Goal: Communication & Community: Participate in discussion

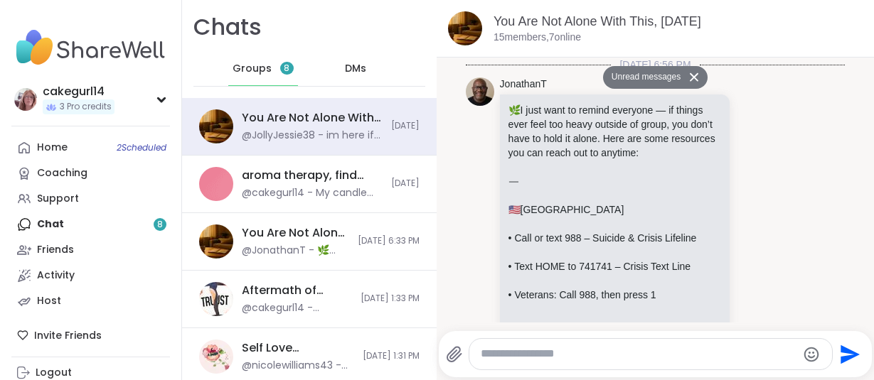
scroll to position [2657, 0]
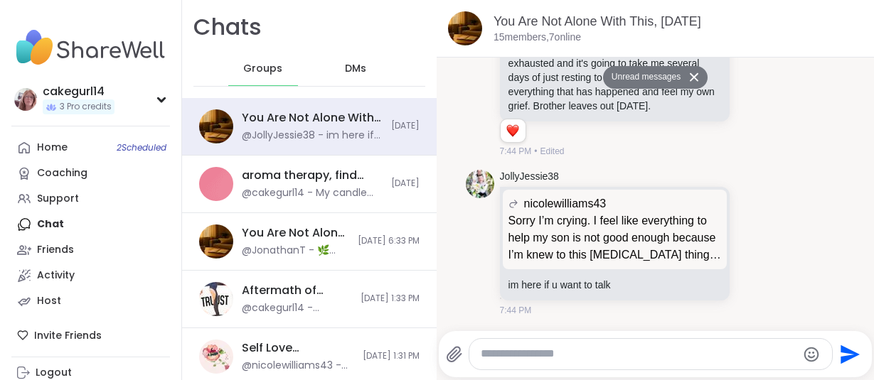
click at [675, 73] on button "Unread messages" at bounding box center [644, 77] width 82 height 23
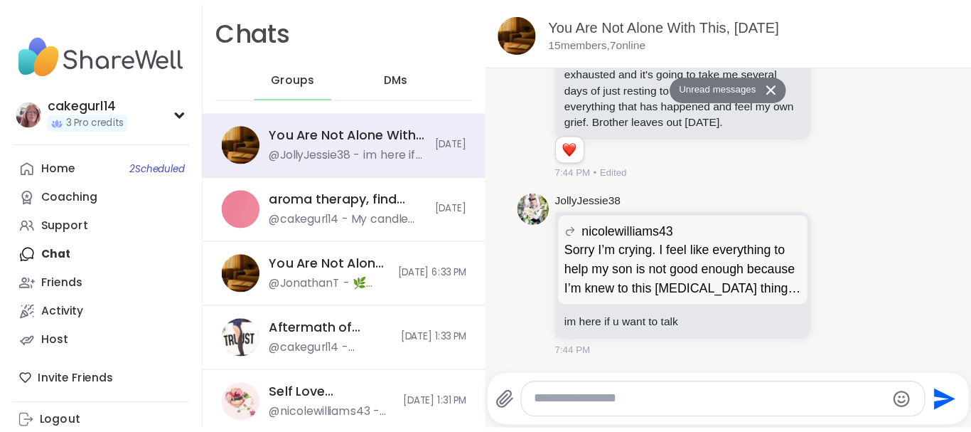
scroll to position [1392, 0]
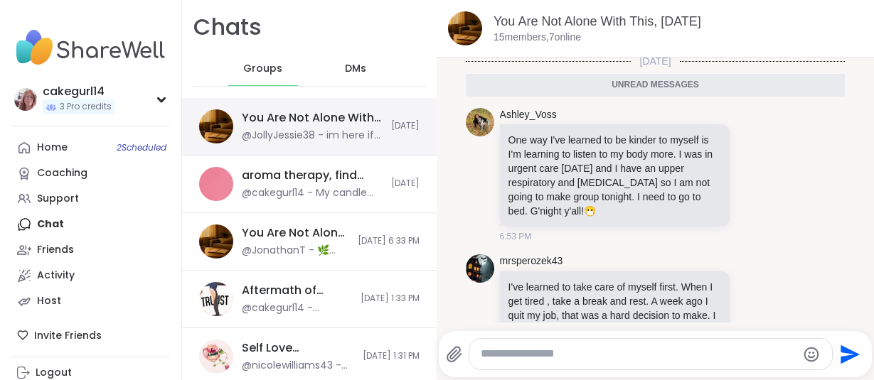
click at [368, 130] on div "@JollyJessie38 - im here if u want to talk" at bounding box center [312, 136] width 141 height 14
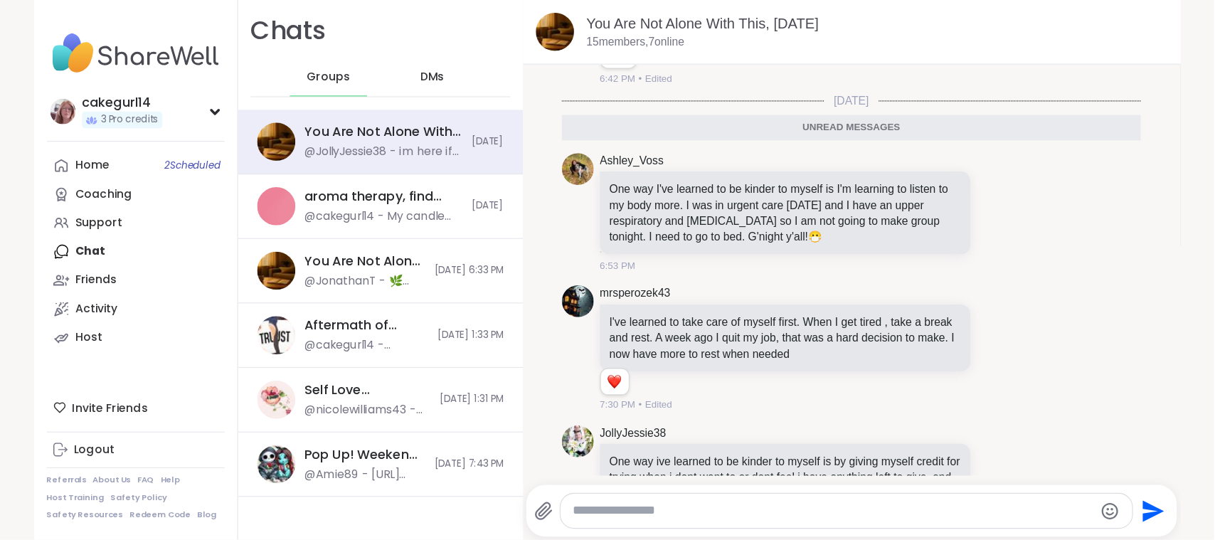
scroll to position [1208, 0]
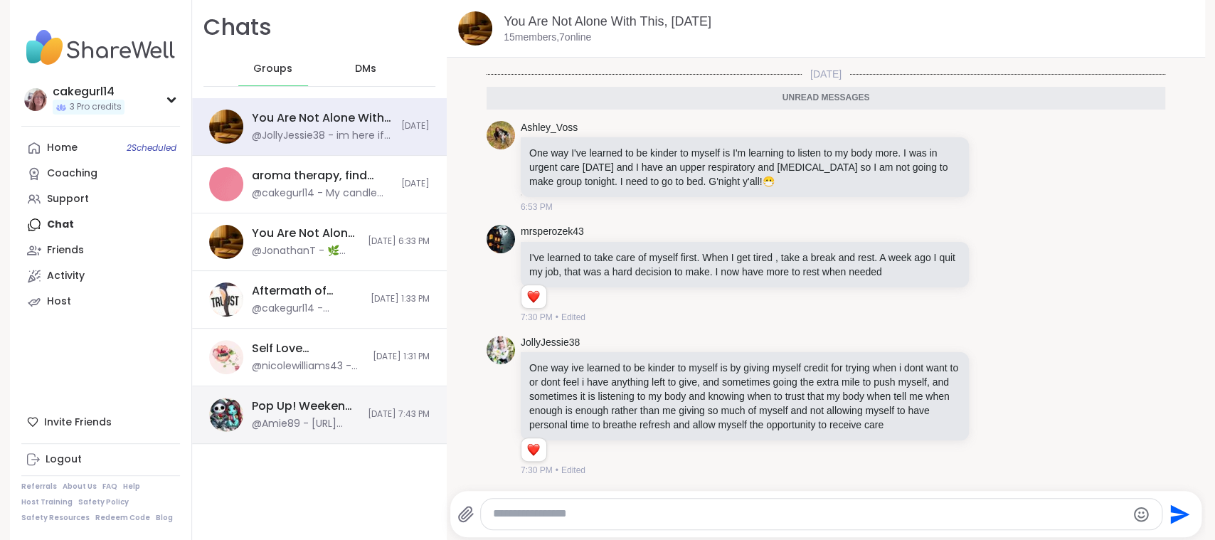
click at [408, 380] on span "[DATE] 7:43 PM" at bounding box center [399, 414] width 62 height 12
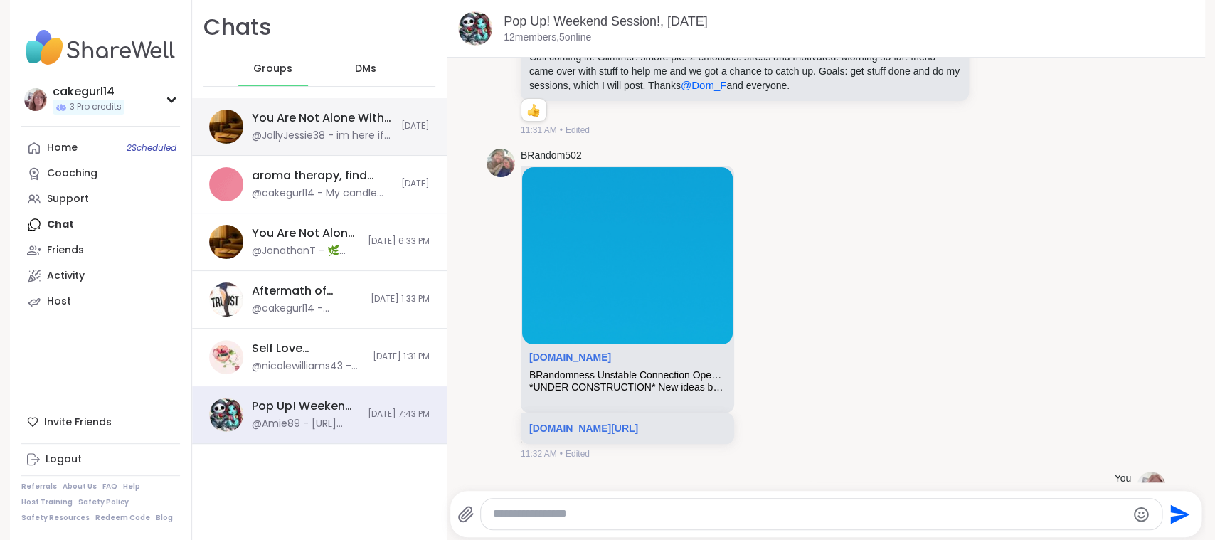
scroll to position [4741, 0]
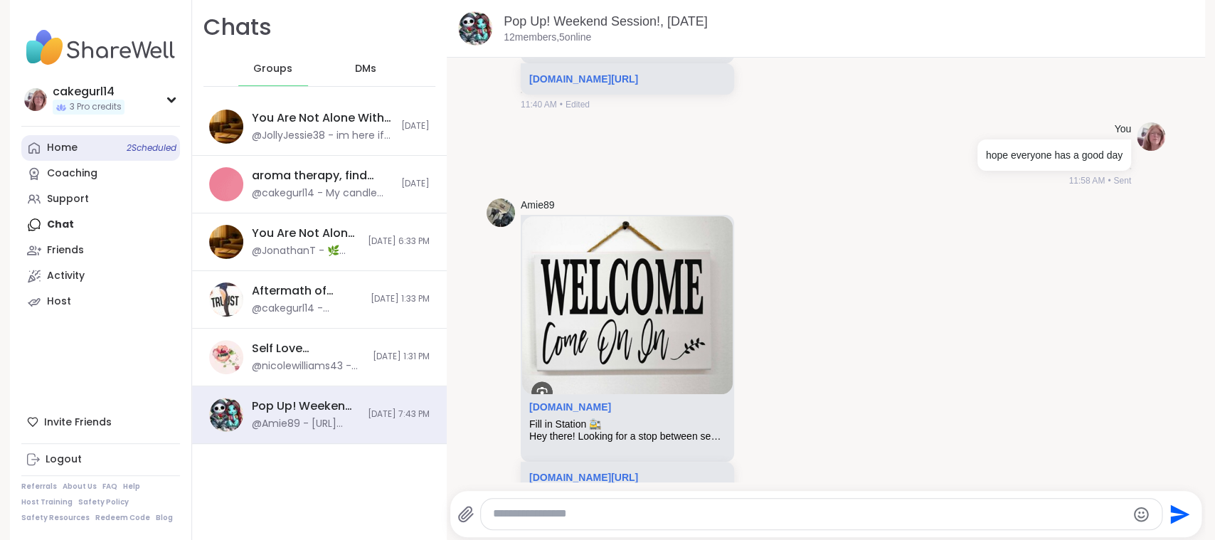
click at [132, 147] on span "2 Scheduled" at bounding box center [152, 147] width 50 height 11
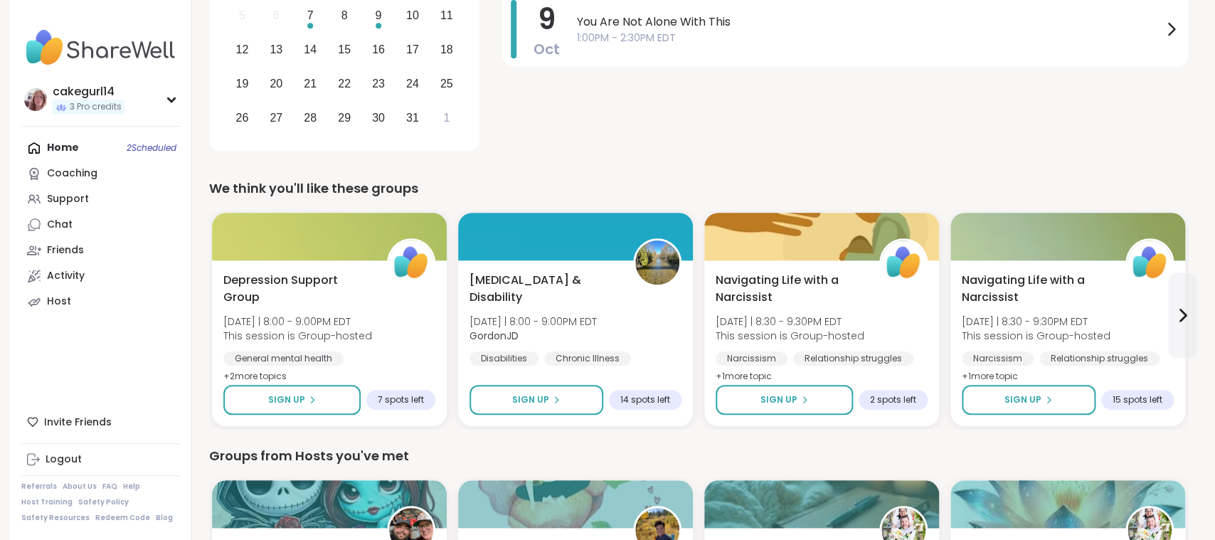
scroll to position [324, 0]
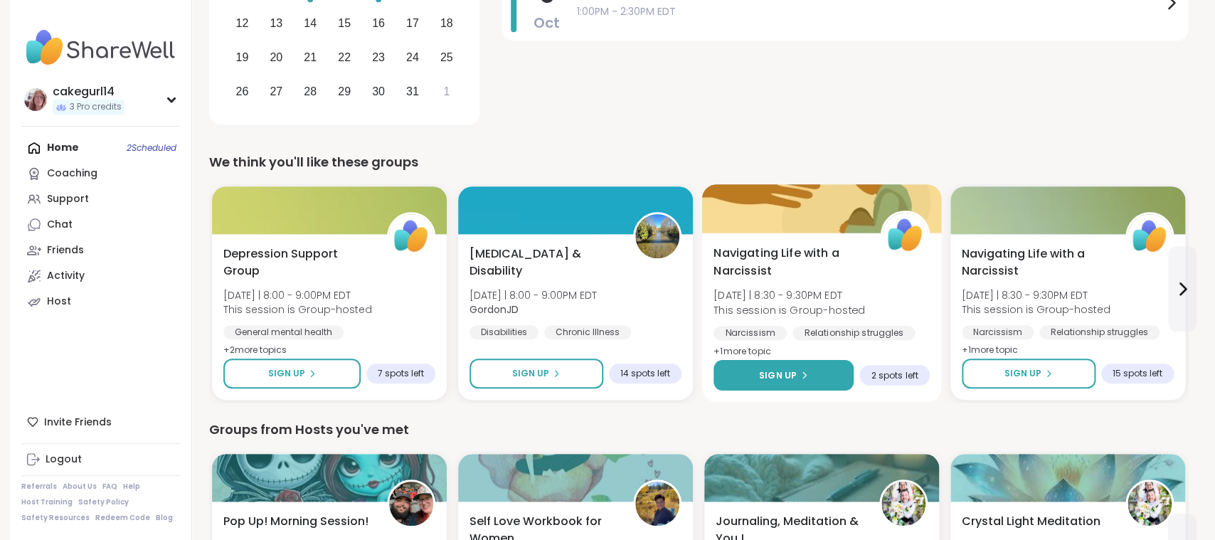
click at [790, 367] on button "Sign Up" at bounding box center [783, 375] width 140 height 31
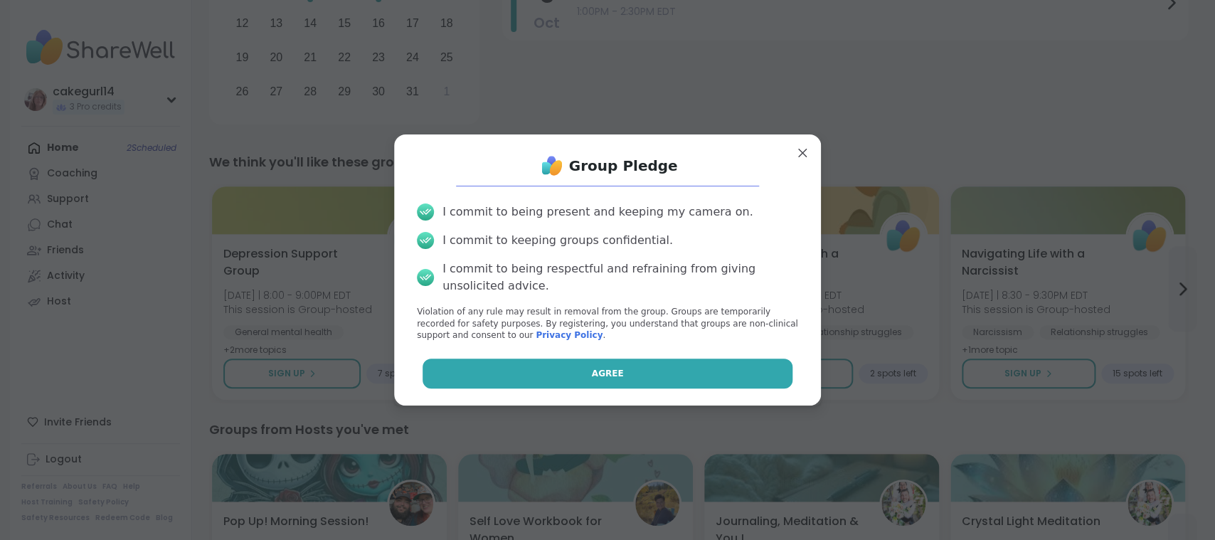
click at [710, 378] on button "Agree" at bounding box center [607, 373] width 371 height 30
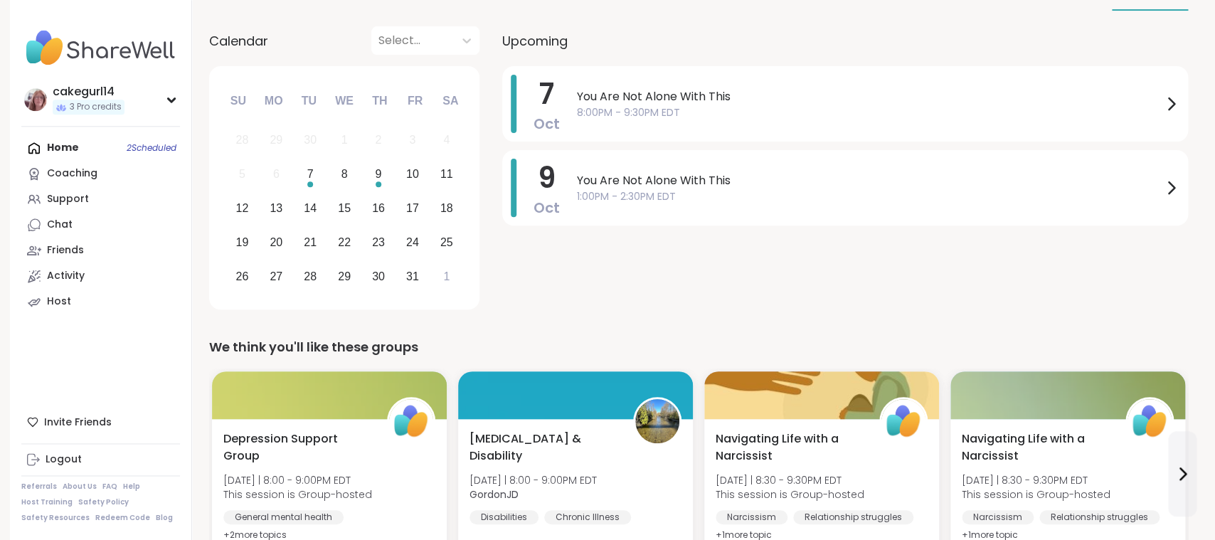
scroll to position [100, 0]
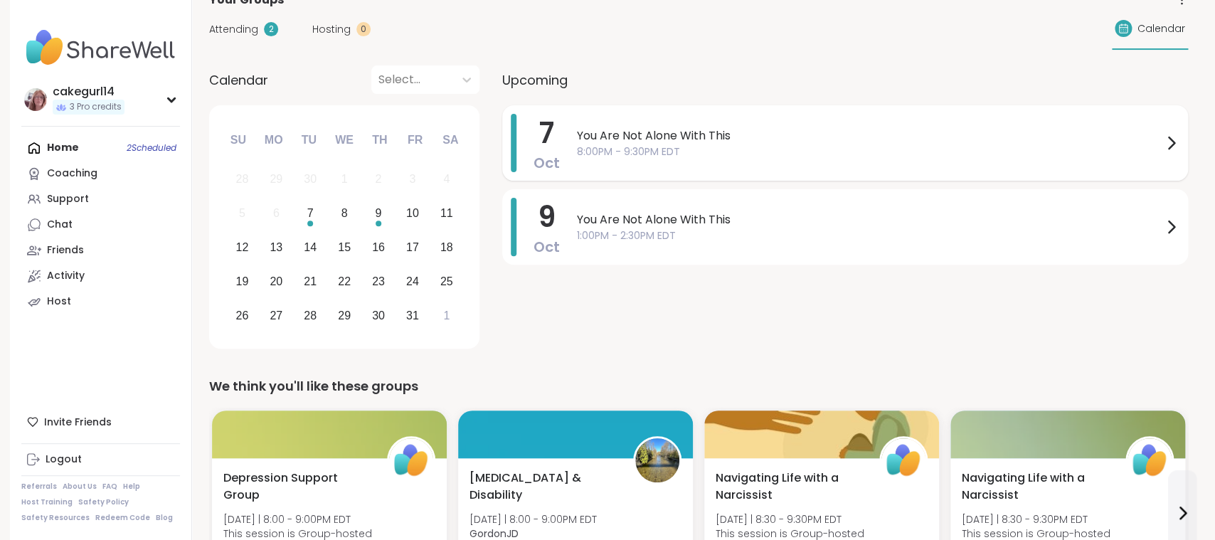
click at [801, 137] on span "You Are Not Alone With This" at bounding box center [869, 135] width 585 height 17
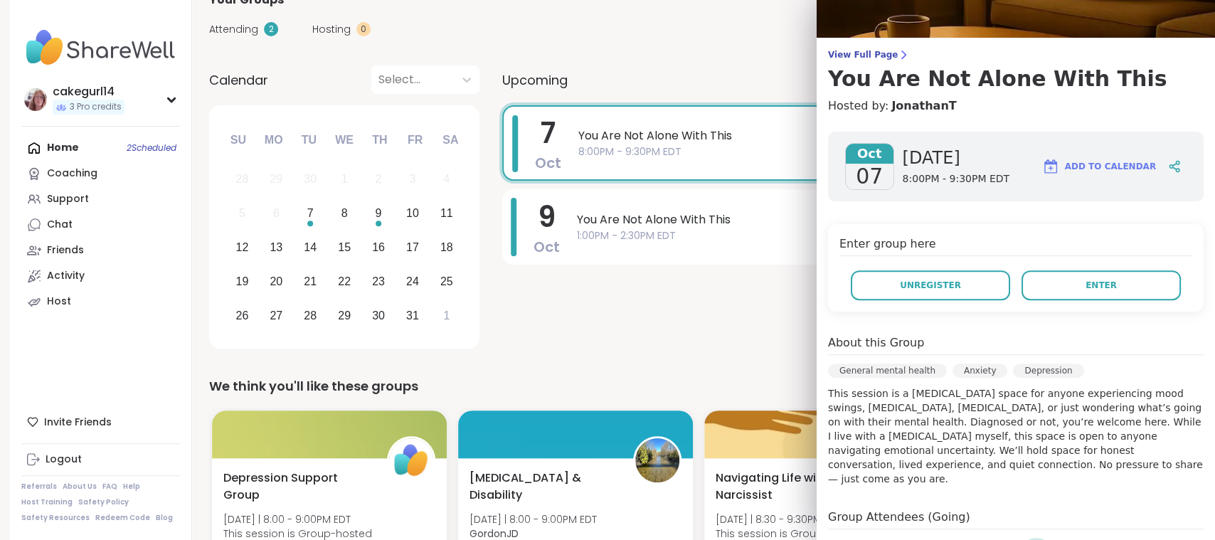
scroll to position [31, 0]
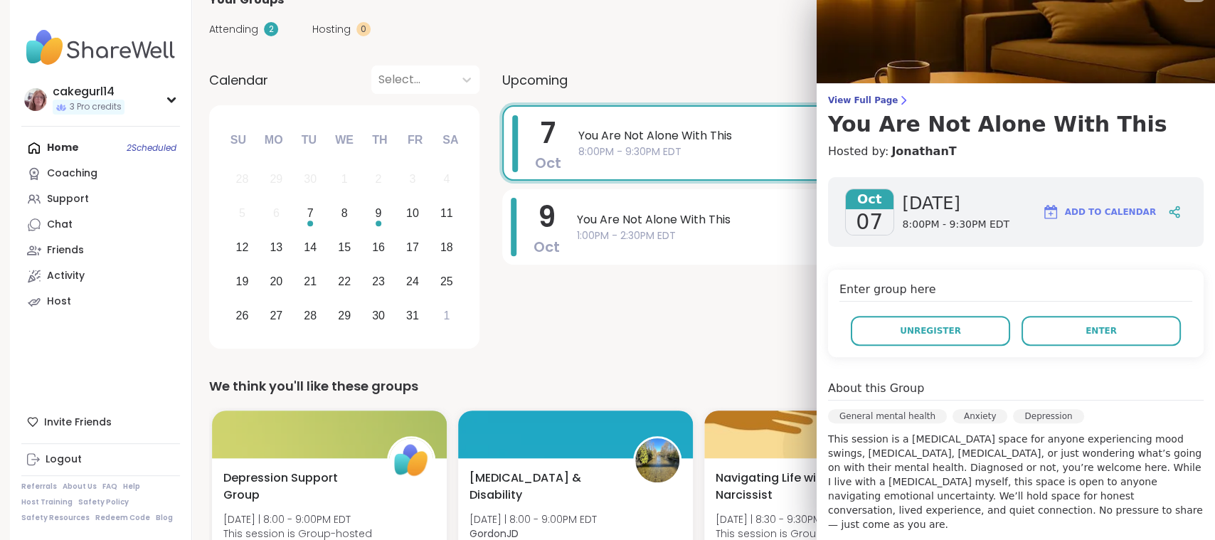
click at [624, 295] on div "[DATE] You Are Not Alone With This 8:00PM - 9:30PM EDT [DATE] You Are Not Alone…" at bounding box center [845, 229] width 686 height 248
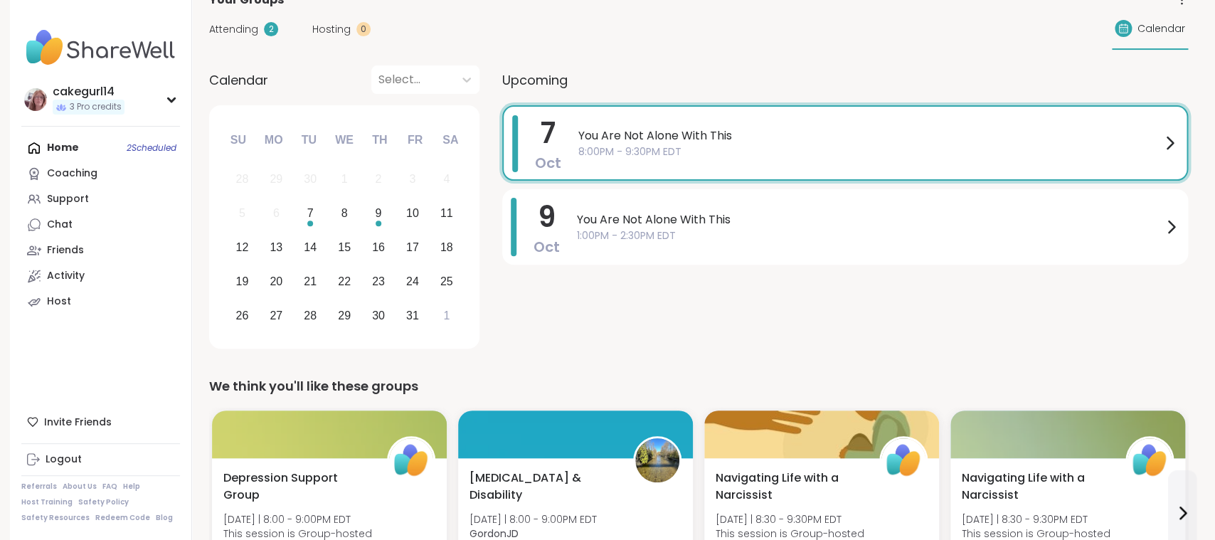
click at [71, 149] on div "Home 2 Scheduled Coaching Support Chat Friends Activity Host" at bounding box center [100, 224] width 159 height 179
click at [70, 196] on div "Support" at bounding box center [68, 199] width 42 height 14
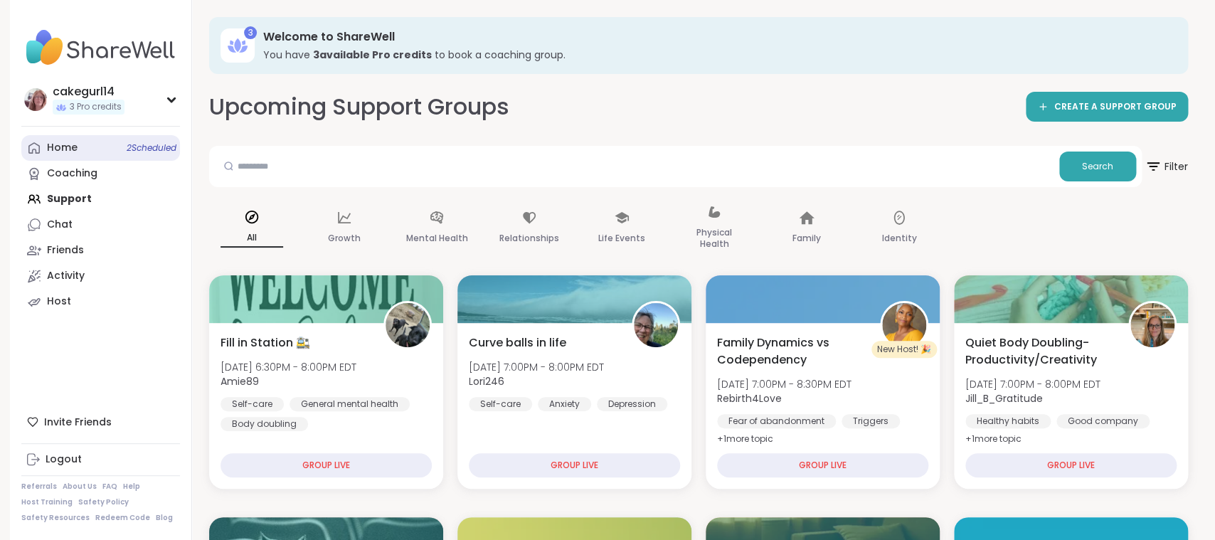
click at [150, 149] on span "2 Scheduled" at bounding box center [152, 147] width 50 height 11
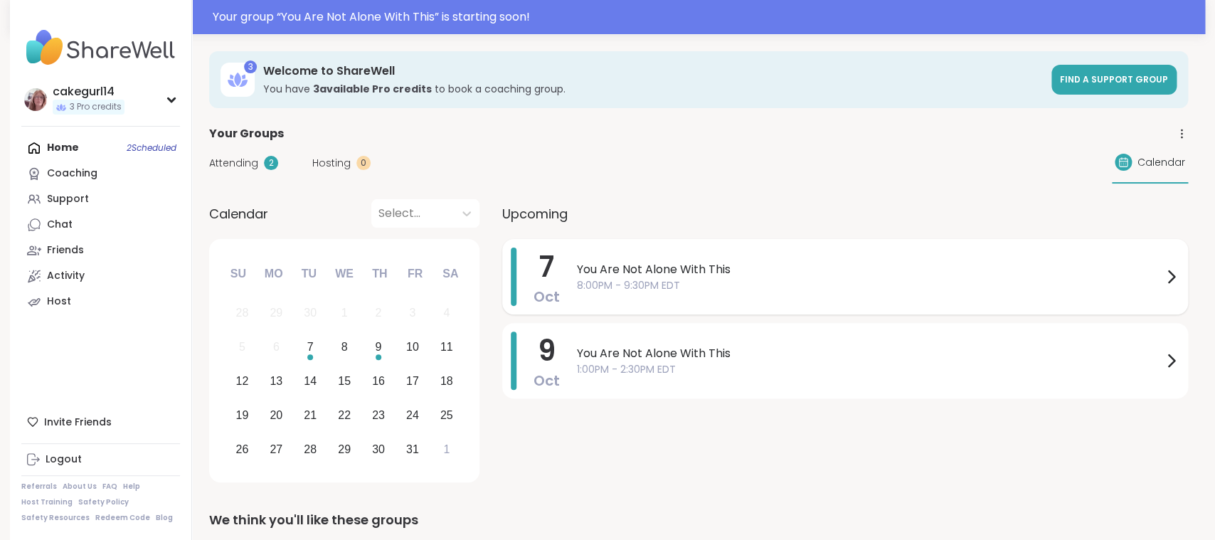
click at [622, 274] on span "You Are Not Alone With This" at bounding box center [869, 269] width 585 height 17
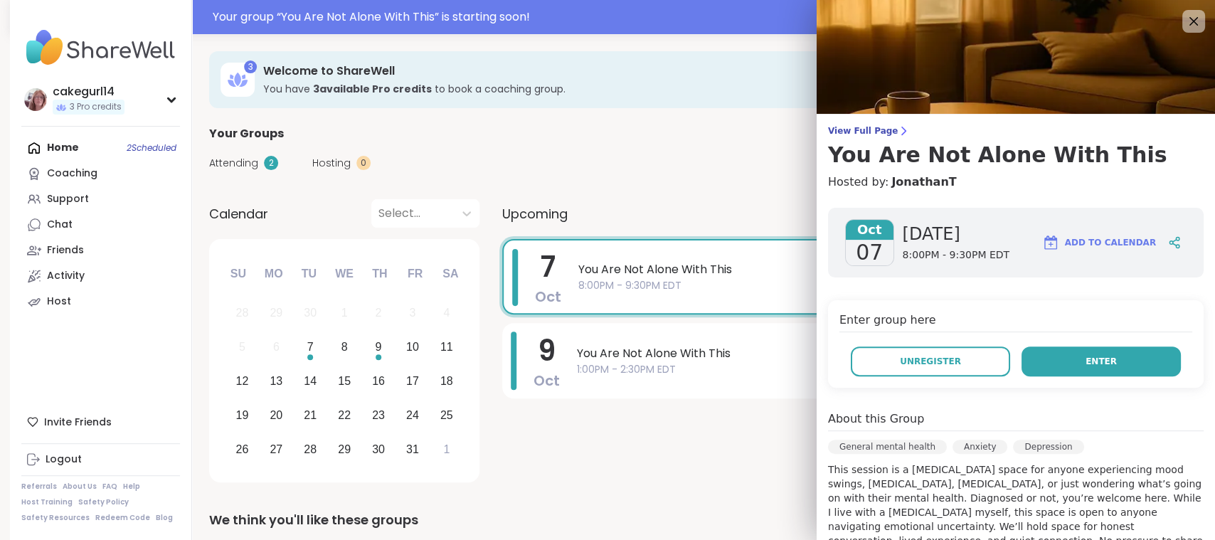
click at [873, 355] on button "Enter" at bounding box center [1100, 361] width 159 height 30
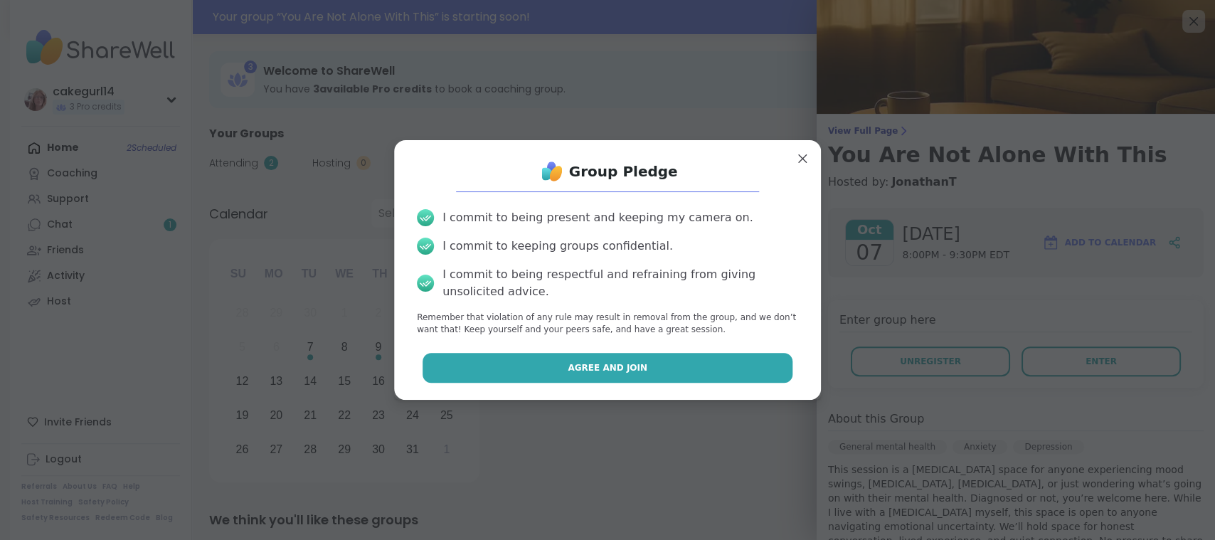
click at [697, 369] on button "Agree and Join" at bounding box center [607, 368] width 371 height 30
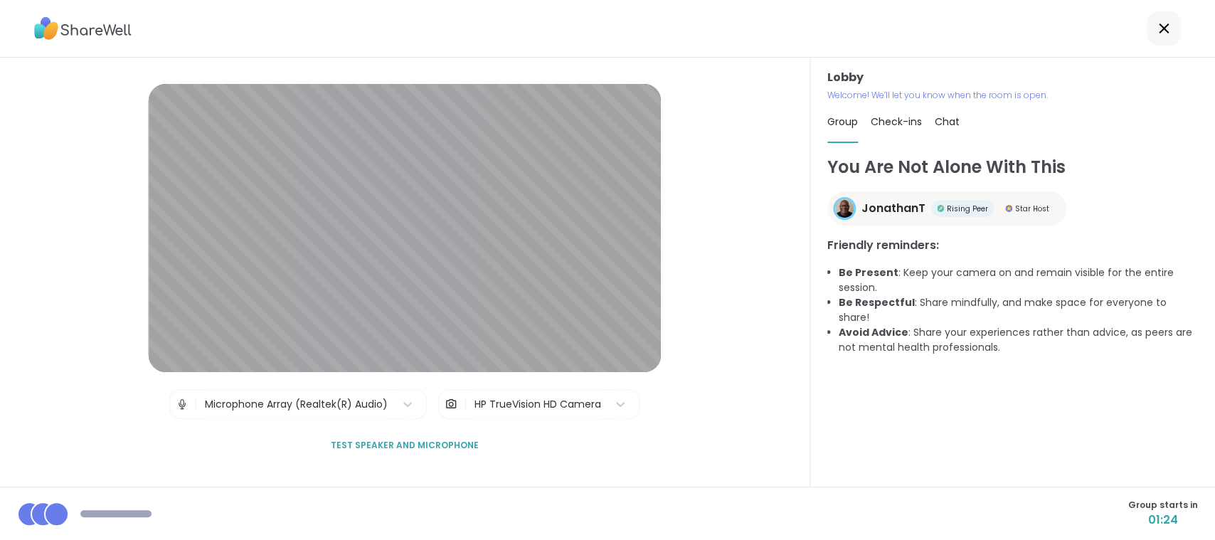
click at [417, 380] on span "Test speaker and microphone" at bounding box center [405, 445] width 148 height 13
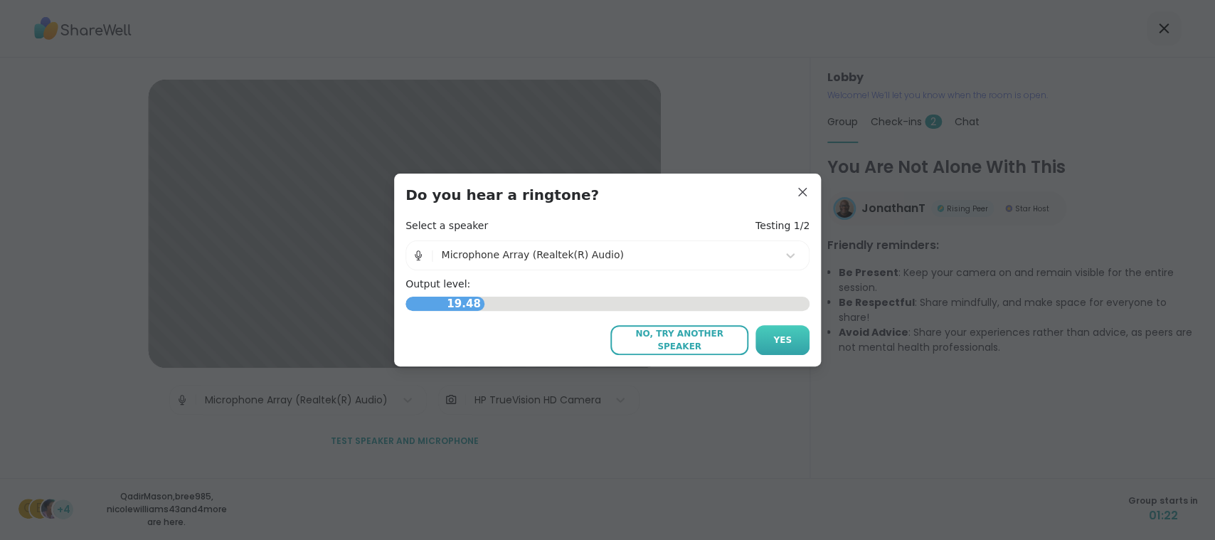
click at [779, 348] on button "Yes" at bounding box center [782, 340] width 54 height 30
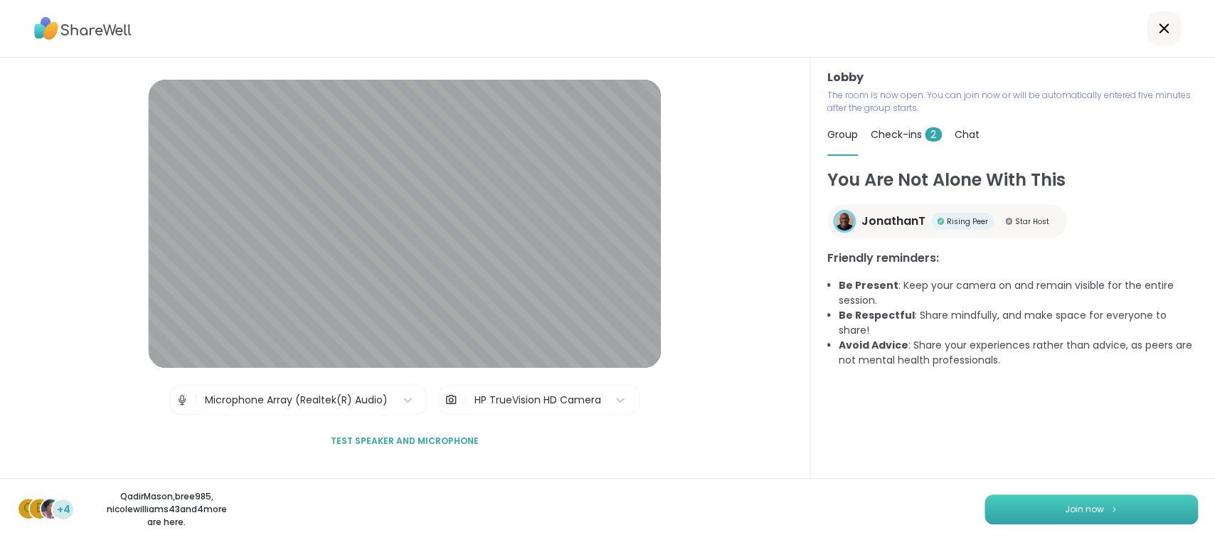
click at [873, 380] on button "Join now" at bounding box center [1090, 509] width 213 height 30
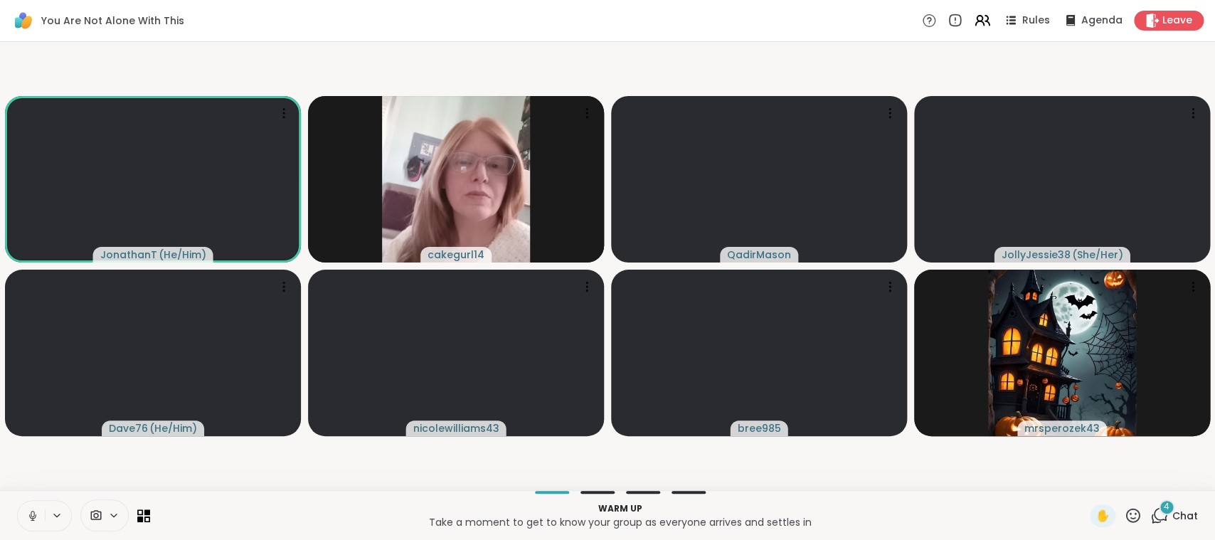
click at [873, 380] on icon at bounding box center [1159, 515] width 18 height 18
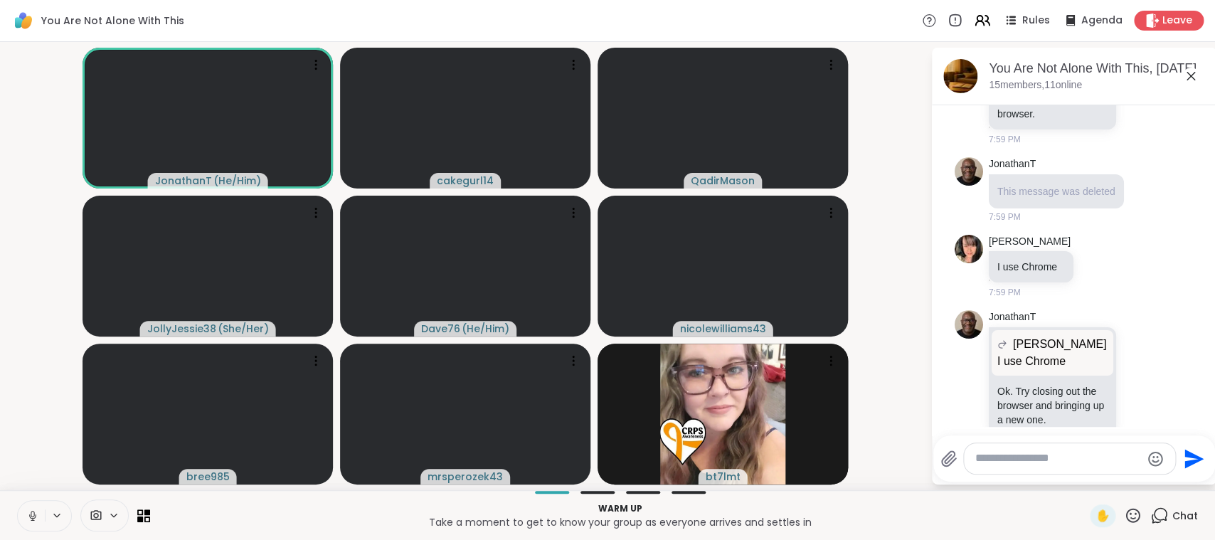
scroll to position [4270, 0]
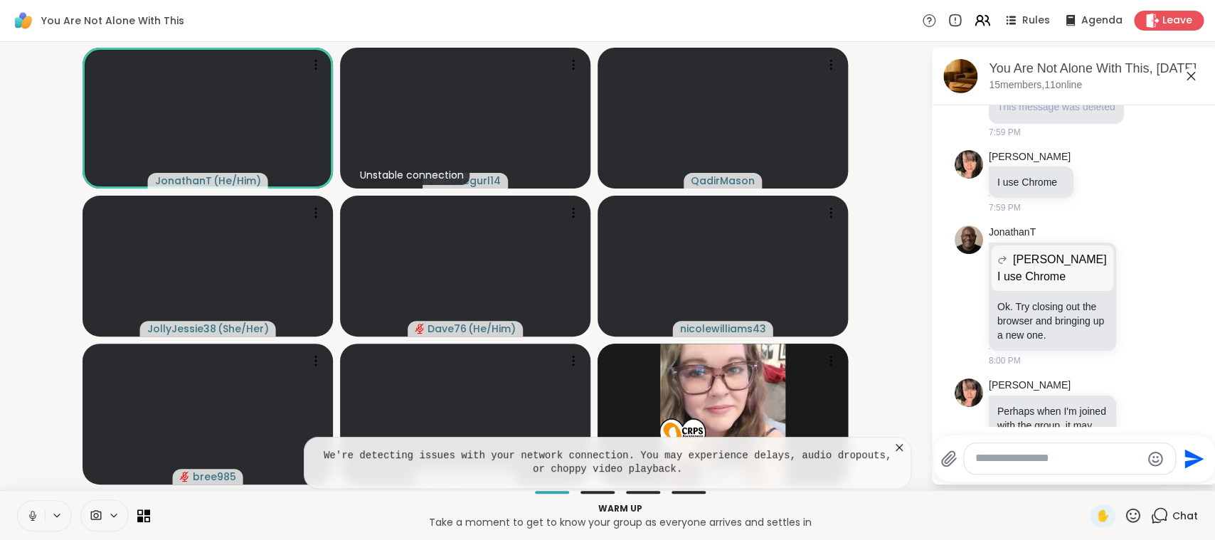
click at [873, 380] on icon at bounding box center [899, 447] width 14 height 14
